Goal: Check status: Check status

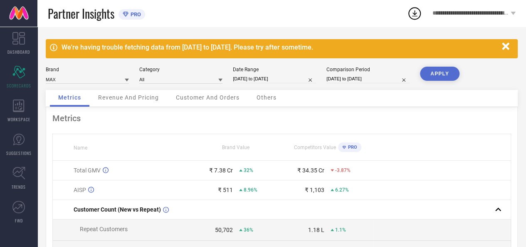
select select "4"
select select "2025"
select select "5"
select select "2025"
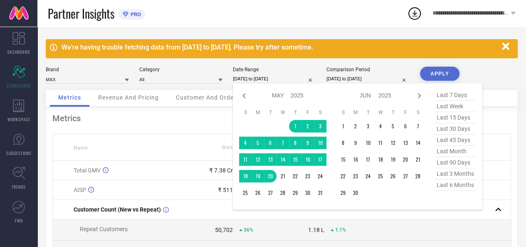
click at [274, 80] on input "[DATE] to [DATE]" at bounding box center [274, 78] width 83 height 9
click at [419, 95] on icon at bounding box center [419, 96] width 10 height 10
select select "5"
select select "2025"
select select "6"
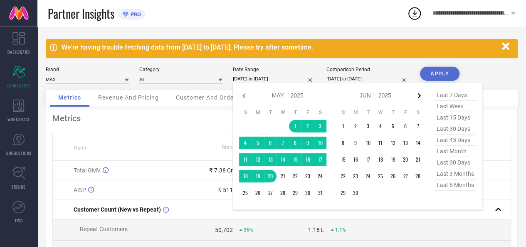
select select "2025"
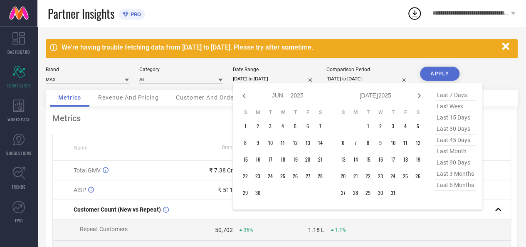
click at [419, 95] on icon at bounding box center [419, 96] width 10 height 10
select select "6"
select select "2025"
select select "7"
select select "2025"
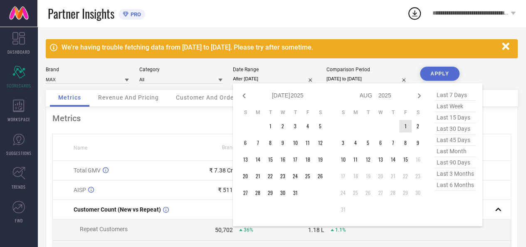
click at [404, 129] on td "1" at bounding box center [405, 126] width 12 height 12
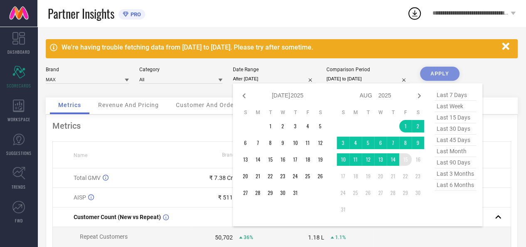
type input "[DATE] to [DATE]"
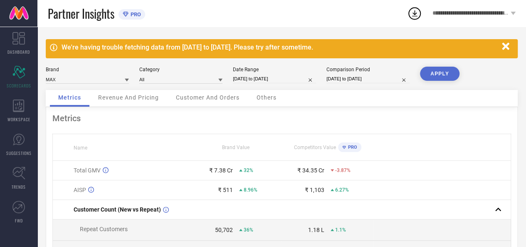
click at [344, 78] on input "[DATE] to [DATE]" at bounding box center [368, 78] width 83 height 9
select select "4"
select select "2024"
select select "5"
select select "2024"
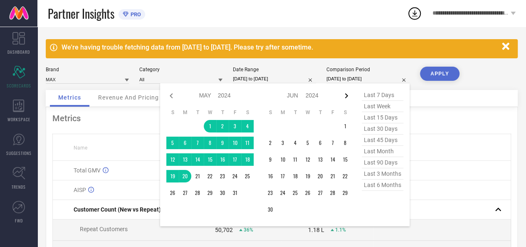
click at [342, 97] on icon at bounding box center [347, 96] width 10 height 10
select select "5"
select select "2024"
select select "6"
select select "2024"
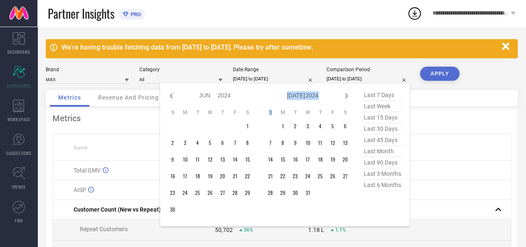
click at [342, 97] on icon at bounding box center [347, 96] width 10 height 10
select select "6"
select select "2024"
select select "7"
select select "2024"
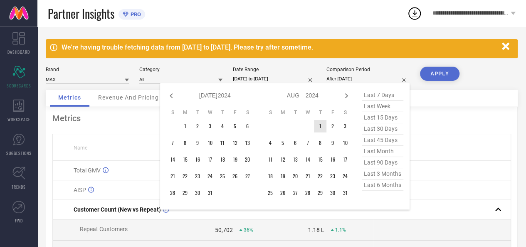
click at [320, 125] on td "1" at bounding box center [320, 126] width 12 height 12
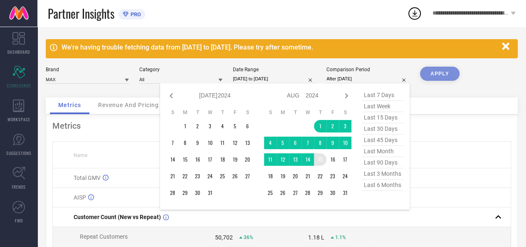
type input "[DATE] to [DATE]"
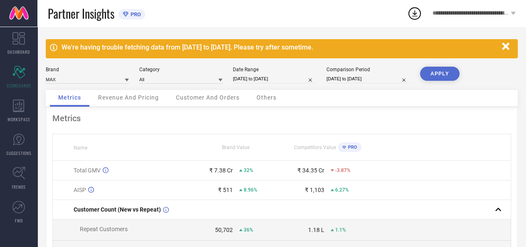
click at [433, 73] on button "APPLY" at bounding box center [440, 74] width 40 height 14
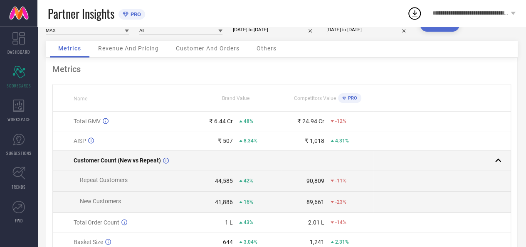
scroll to position [47, 0]
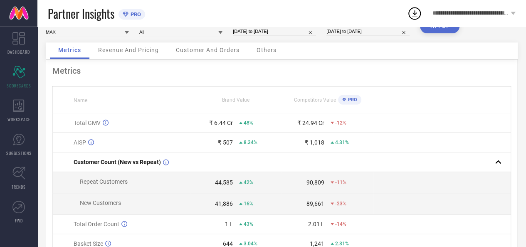
click at [126, 58] on div "Revenue And Pricing" at bounding box center [128, 50] width 77 height 17
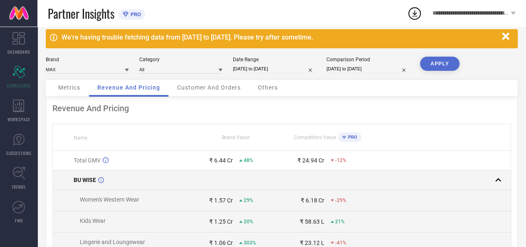
scroll to position [0, 0]
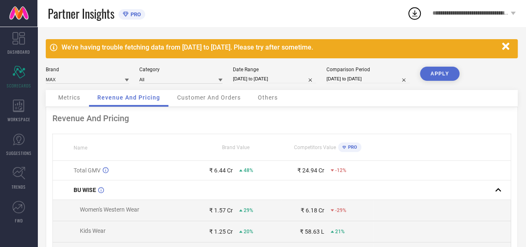
click at [203, 97] on span "Customer And Orders" at bounding box center [209, 97] width 64 height 7
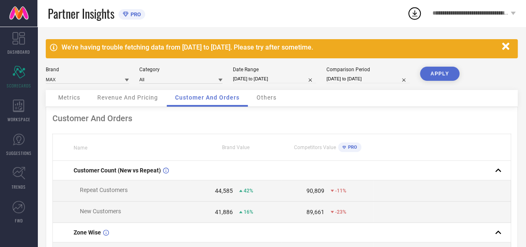
click at [131, 99] on span "Revenue And Pricing" at bounding box center [127, 97] width 61 height 7
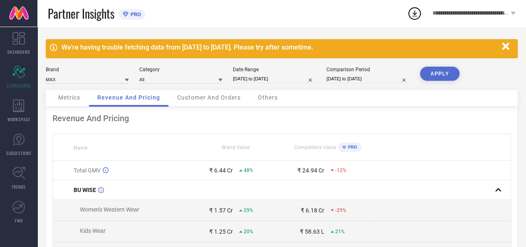
click at [265, 97] on span "Others" at bounding box center [268, 97] width 20 height 7
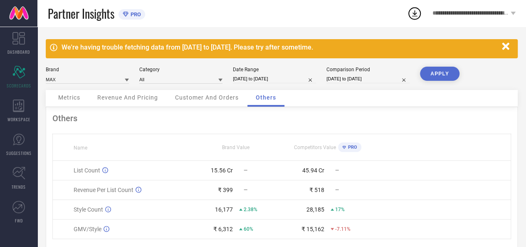
scroll to position [27, 0]
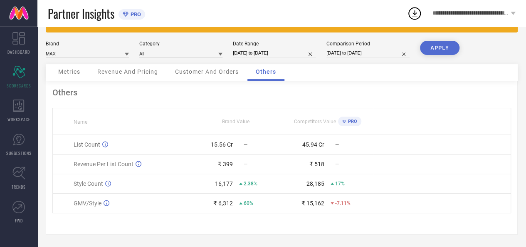
click at [201, 70] on span "Customer And Orders" at bounding box center [207, 71] width 64 height 7
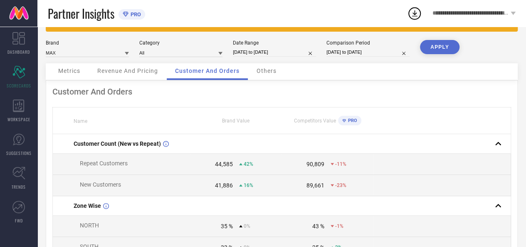
click at [265, 70] on span "Others" at bounding box center [267, 70] width 20 height 7
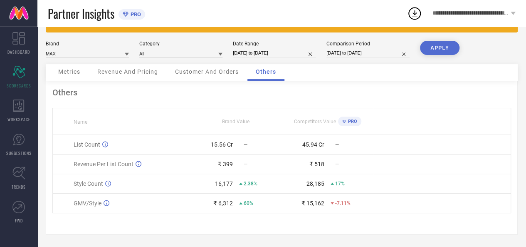
click at [215, 66] on div "Customer And Orders" at bounding box center [207, 72] width 80 height 17
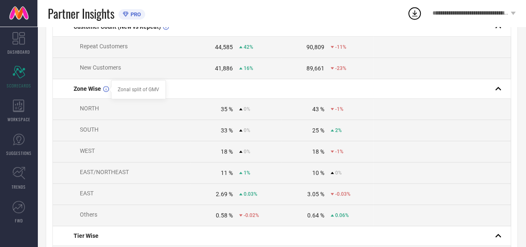
scroll to position [0, 0]
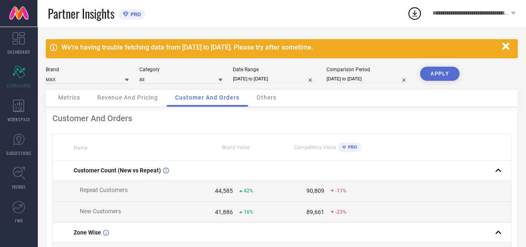
click at [71, 101] on span "Metrics" at bounding box center [69, 97] width 22 height 7
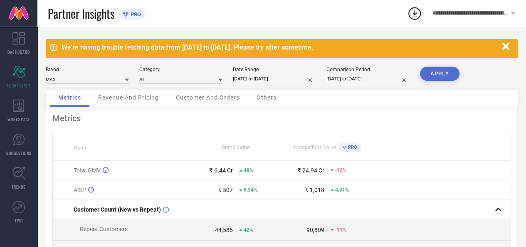
scroll to position [29, 0]
